Goal: Task Accomplishment & Management: Use online tool/utility

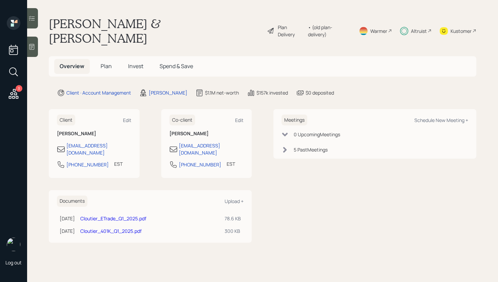
click at [102, 62] on span "Plan" at bounding box center [106, 65] width 11 height 7
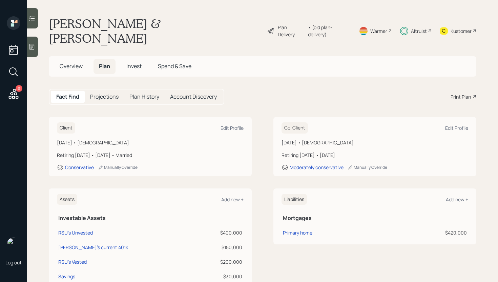
click at [278, 24] on div "Plan Delivery" at bounding box center [291, 31] width 27 height 14
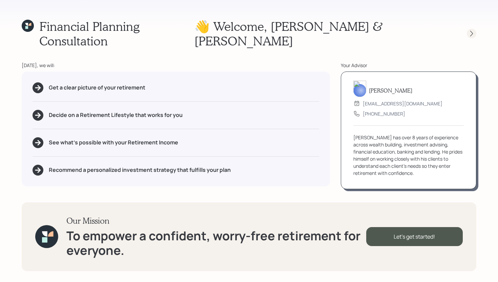
click at [470, 30] on icon at bounding box center [471, 33] width 7 height 7
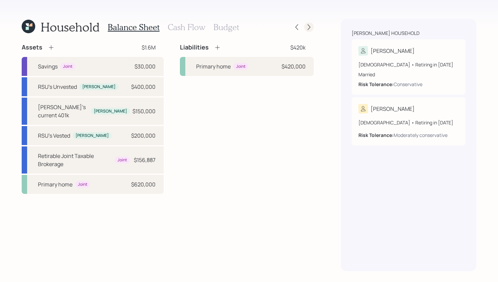
click at [309, 27] on icon at bounding box center [309, 27] width 7 height 7
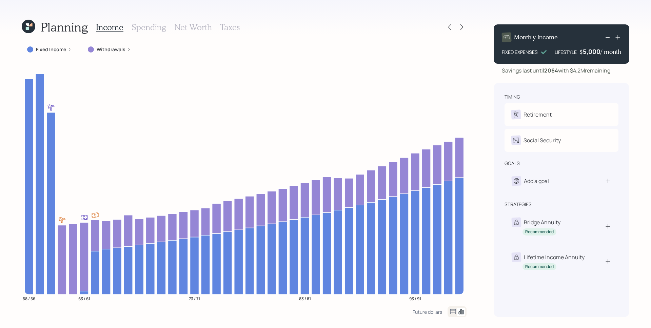
click at [31, 23] on icon at bounding box center [29, 27] width 14 height 14
